Goal: Information Seeking & Learning: Learn about a topic

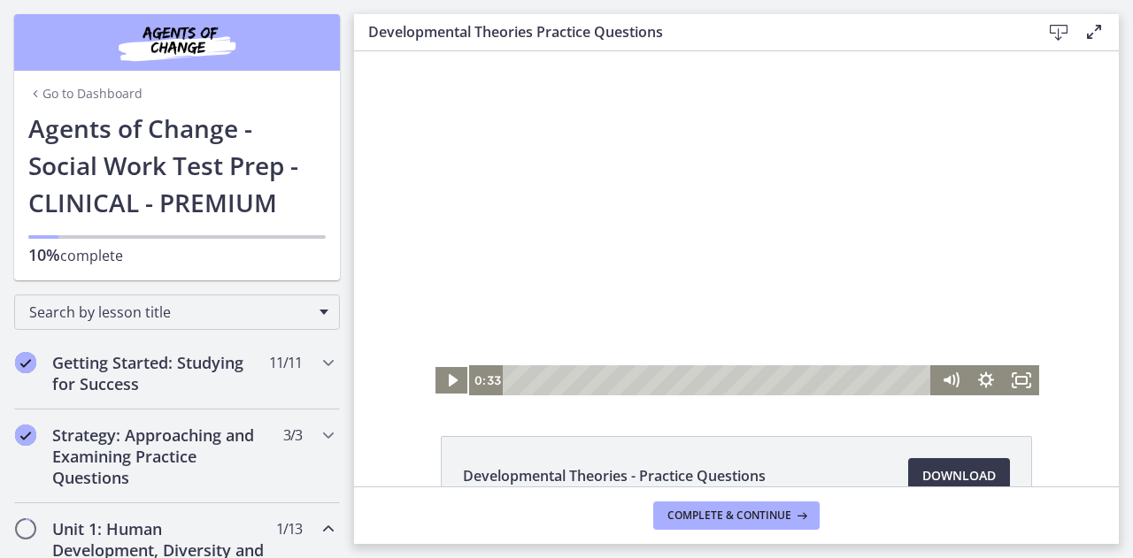
scroll to position [19, 0]
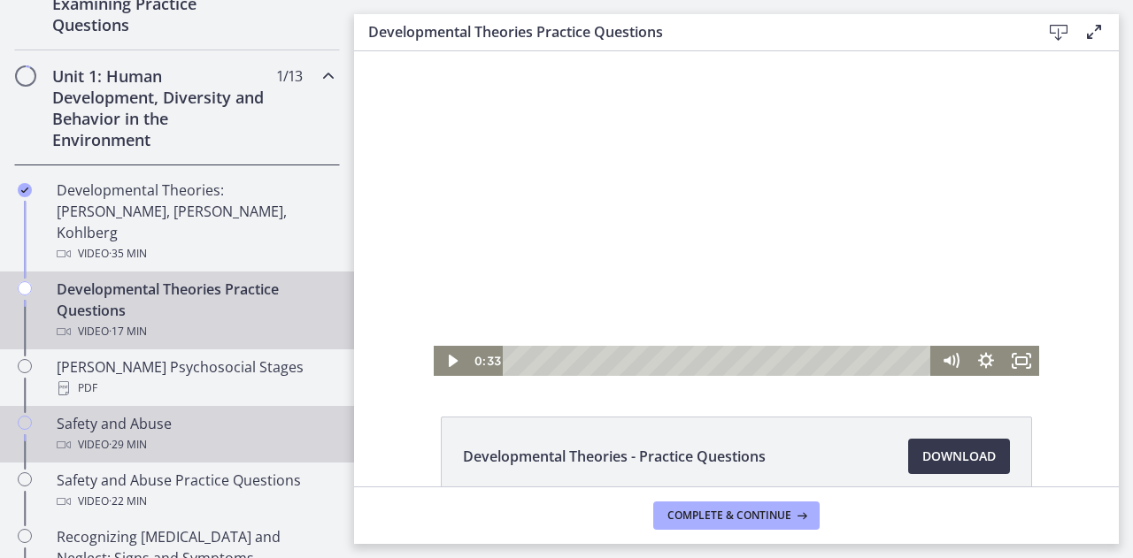
click at [158, 406] on link "Safety and Abuse Video · 29 min" at bounding box center [177, 434] width 354 height 57
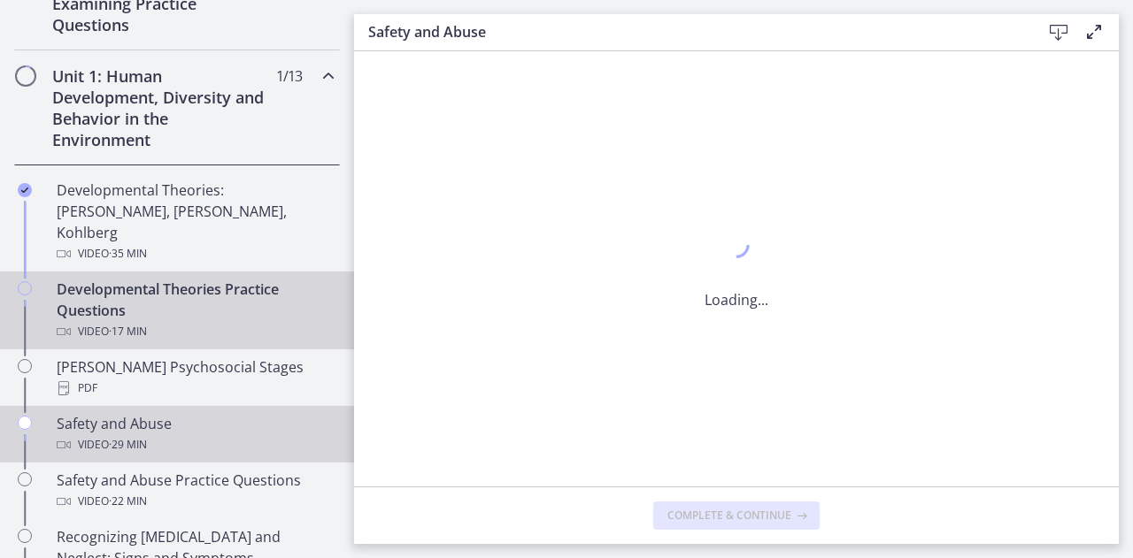
scroll to position [0, 0]
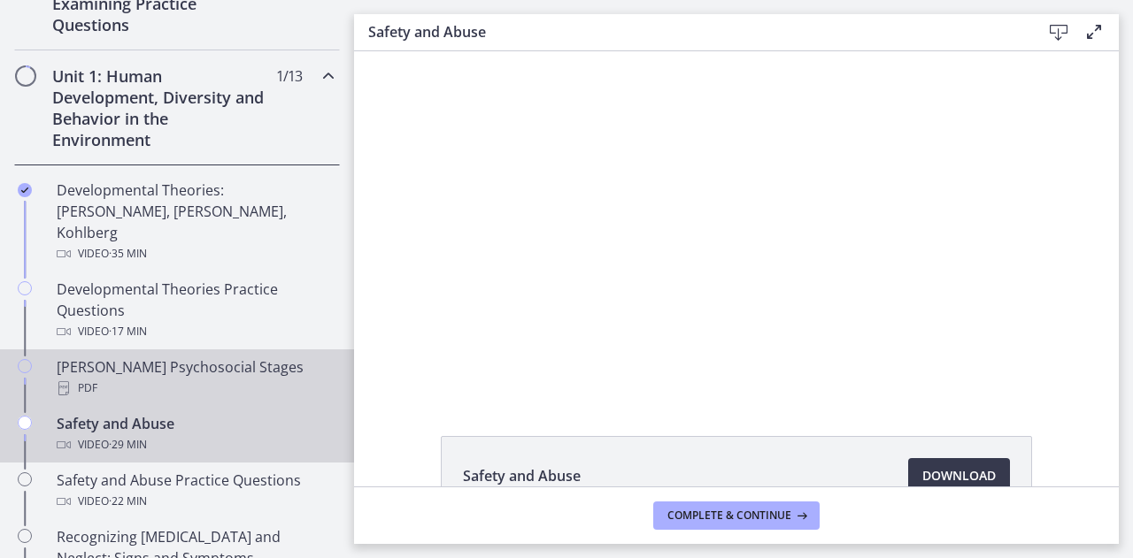
click at [172, 350] on link "[PERSON_NAME] Psychosocial Stages PDF" at bounding box center [177, 378] width 354 height 57
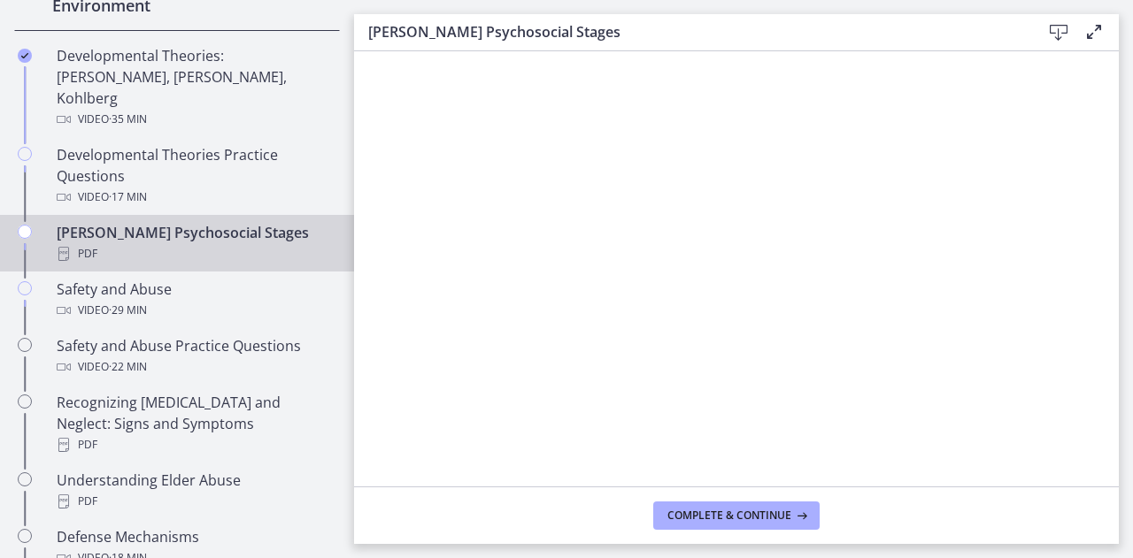
scroll to position [542, 0]
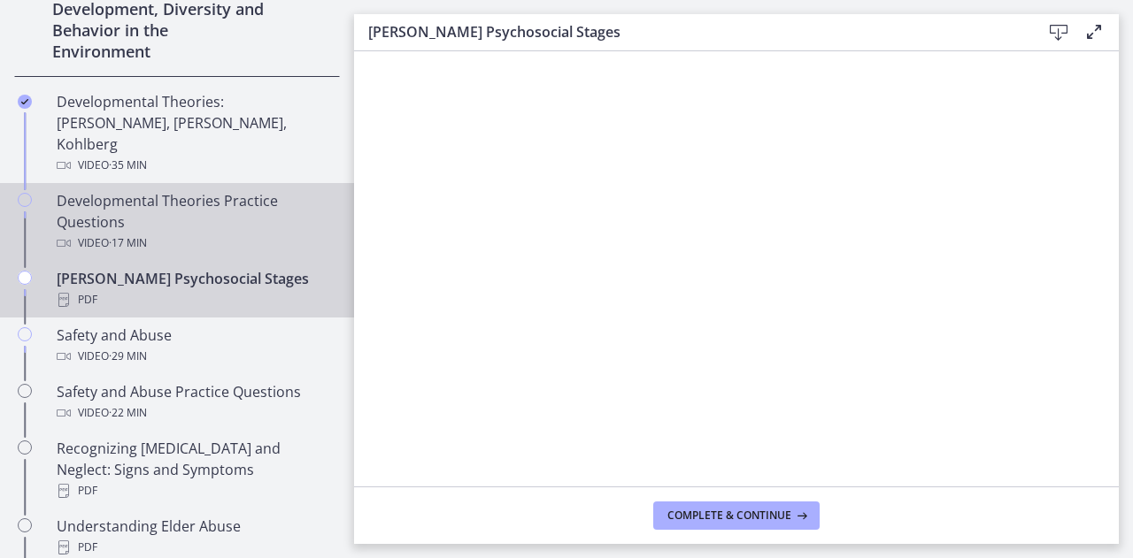
click at [144, 192] on div "Developmental Theories Practice Questions Video · 17 min" at bounding box center [195, 222] width 276 height 64
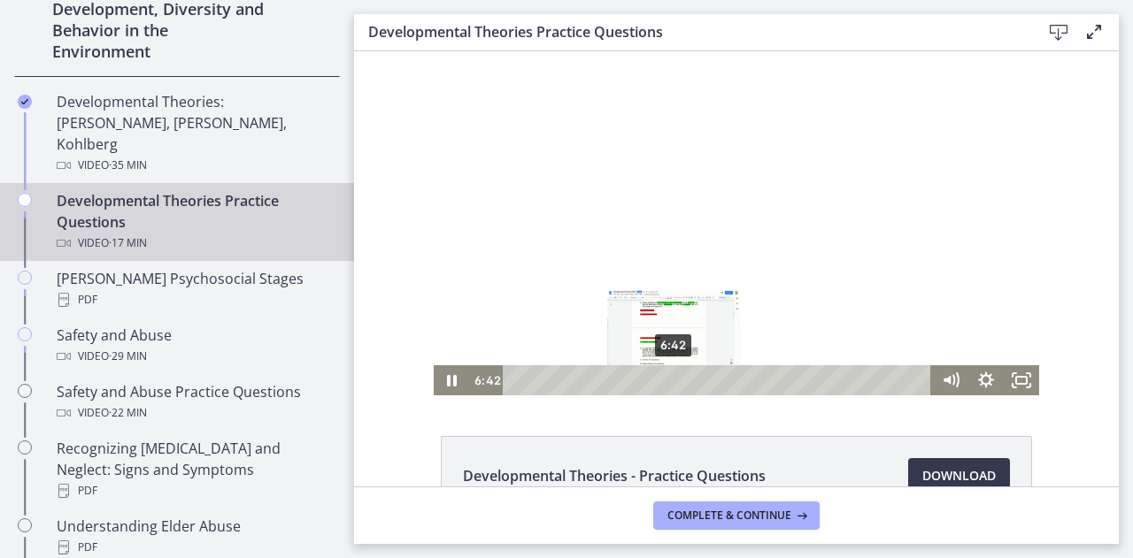
click at [667, 380] on div "6:42" at bounding box center [720, 380] width 408 height 30
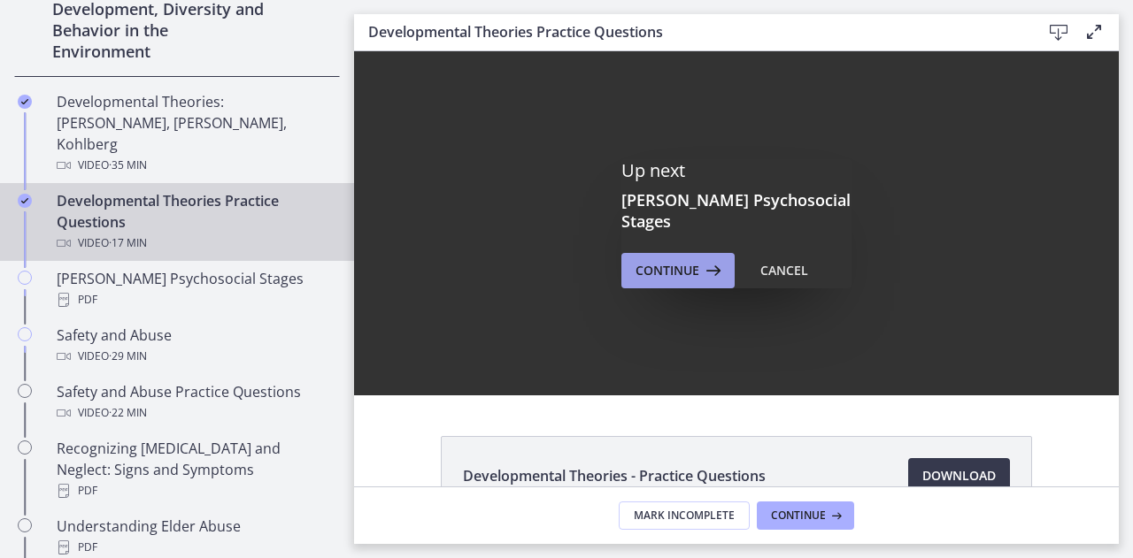
click at [679, 260] on span "Continue" at bounding box center [667, 270] width 64 height 21
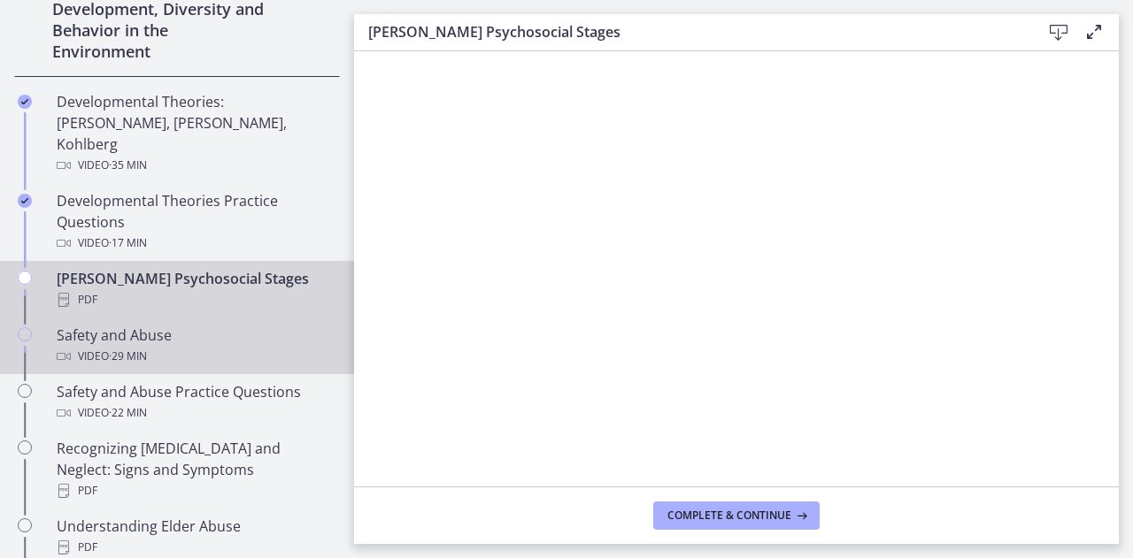
click at [158, 346] on div "Video · 29 min" at bounding box center [195, 356] width 276 height 21
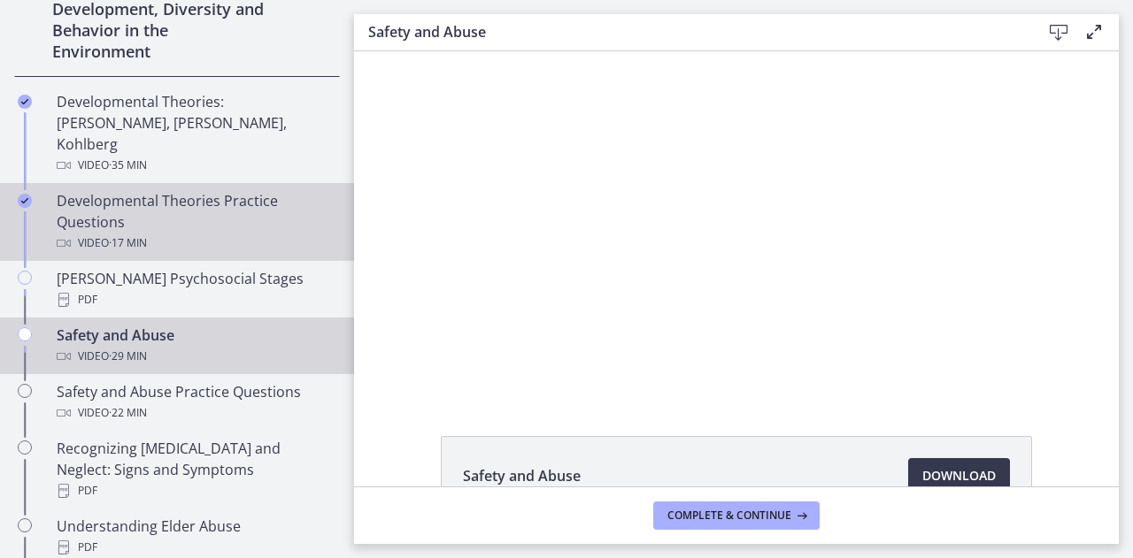
click at [170, 190] on div "Developmental Theories Practice Questions Video · 17 min" at bounding box center [195, 222] width 276 height 64
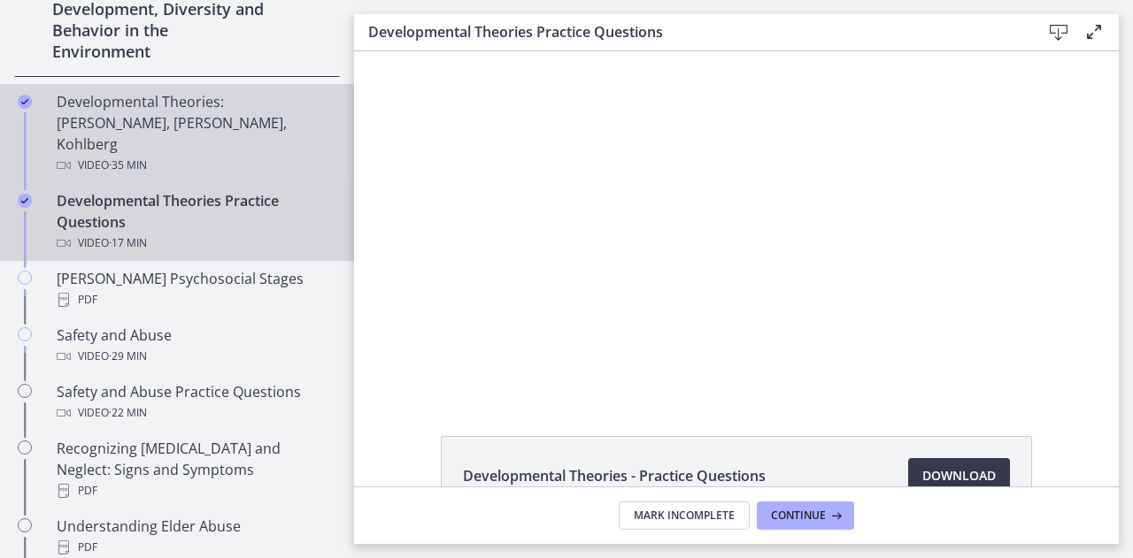
click at [196, 115] on div "Developmental Theories: [PERSON_NAME], [PERSON_NAME], Kohlberg Video · 35 min" at bounding box center [195, 133] width 276 height 85
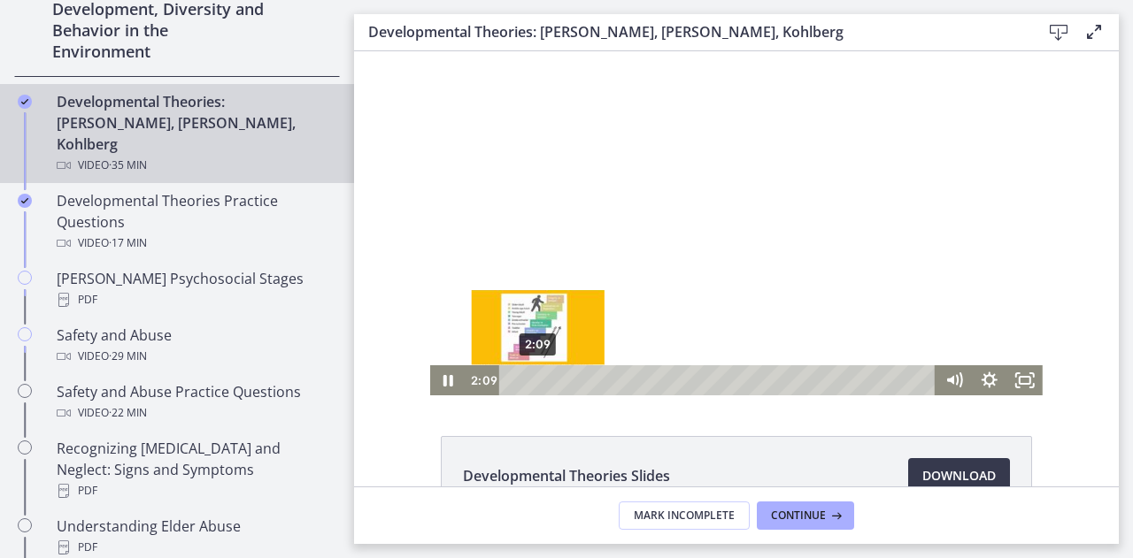
click at [531, 380] on div "2:09" at bounding box center [719, 380] width 415 height 30
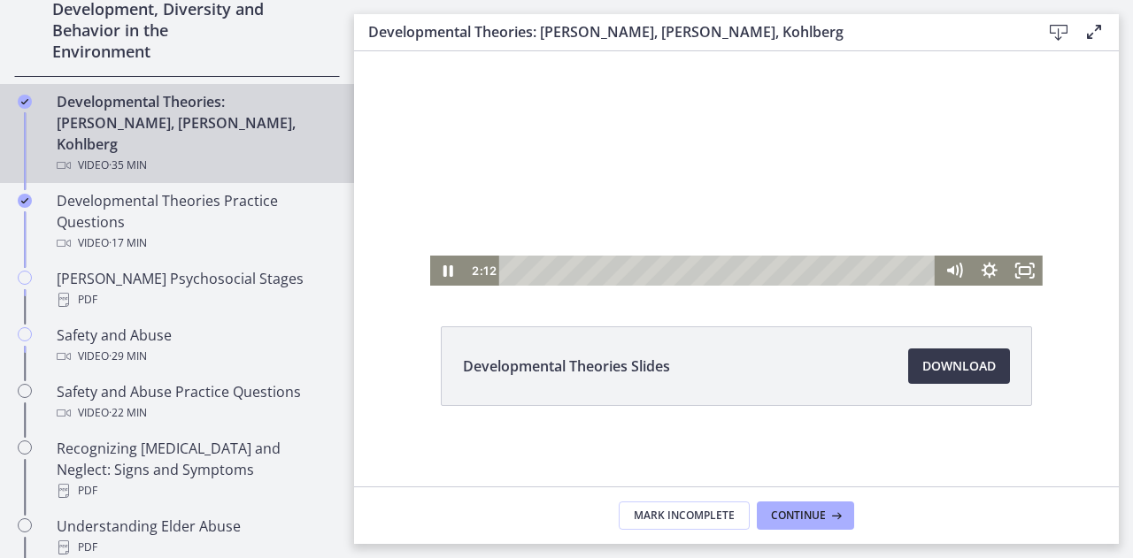
scroll to position [113, 0]
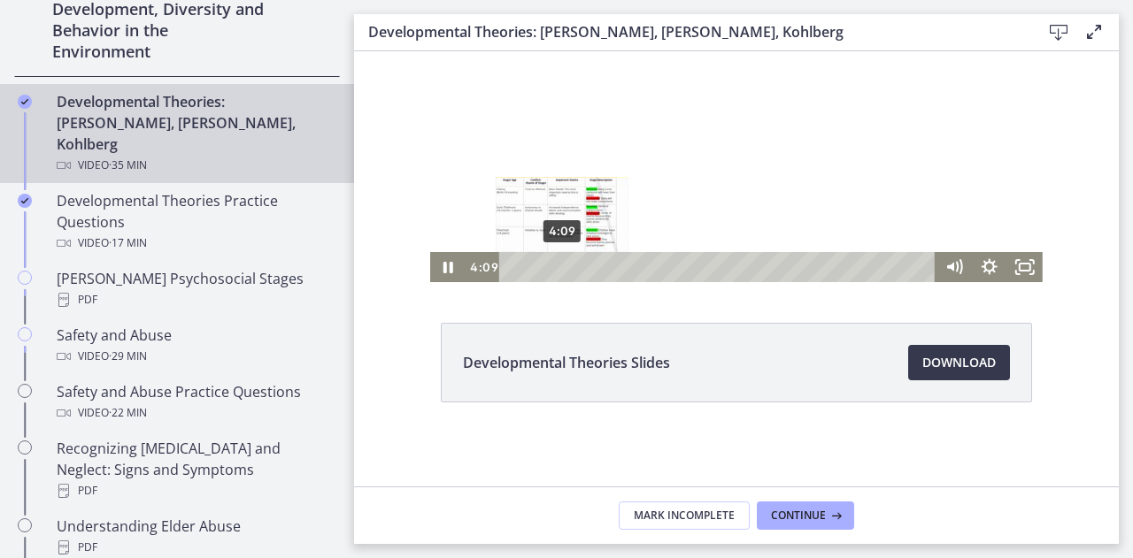
click at [555, 268] on div "4:09" at bounding box center [719, 267] width 415 height 30
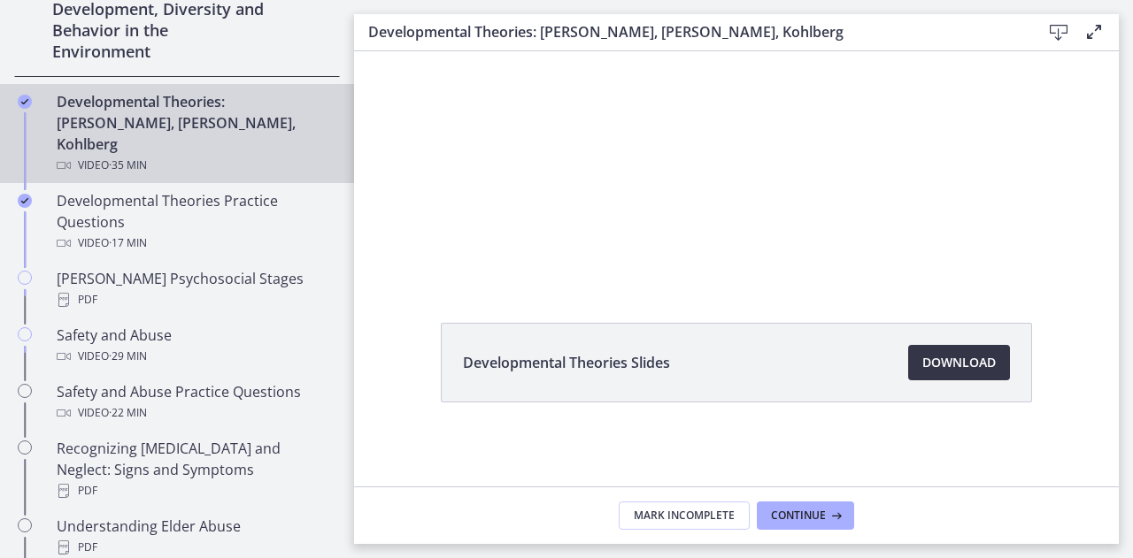
click at [978, 365] on span "Download Opens in a new window" at bounding box center [958, 362] width 73 height 21
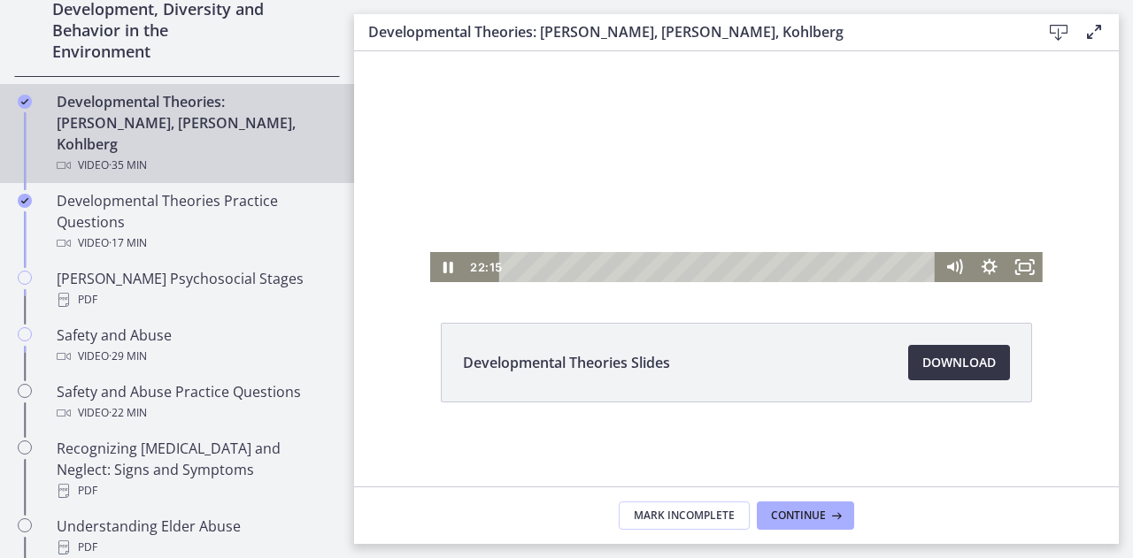
scroll to position [0, 0]
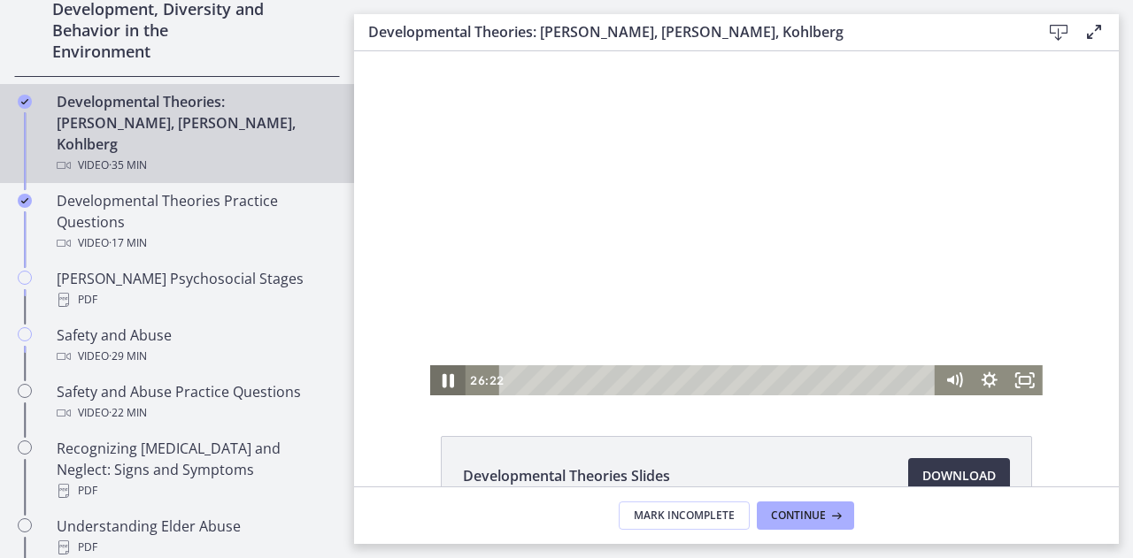
click at [442, 386] on icon "Pause" at bounding box center [448, 381] width 12 height 14
